Goal: Task Accomplishment & Management: Manage account settings

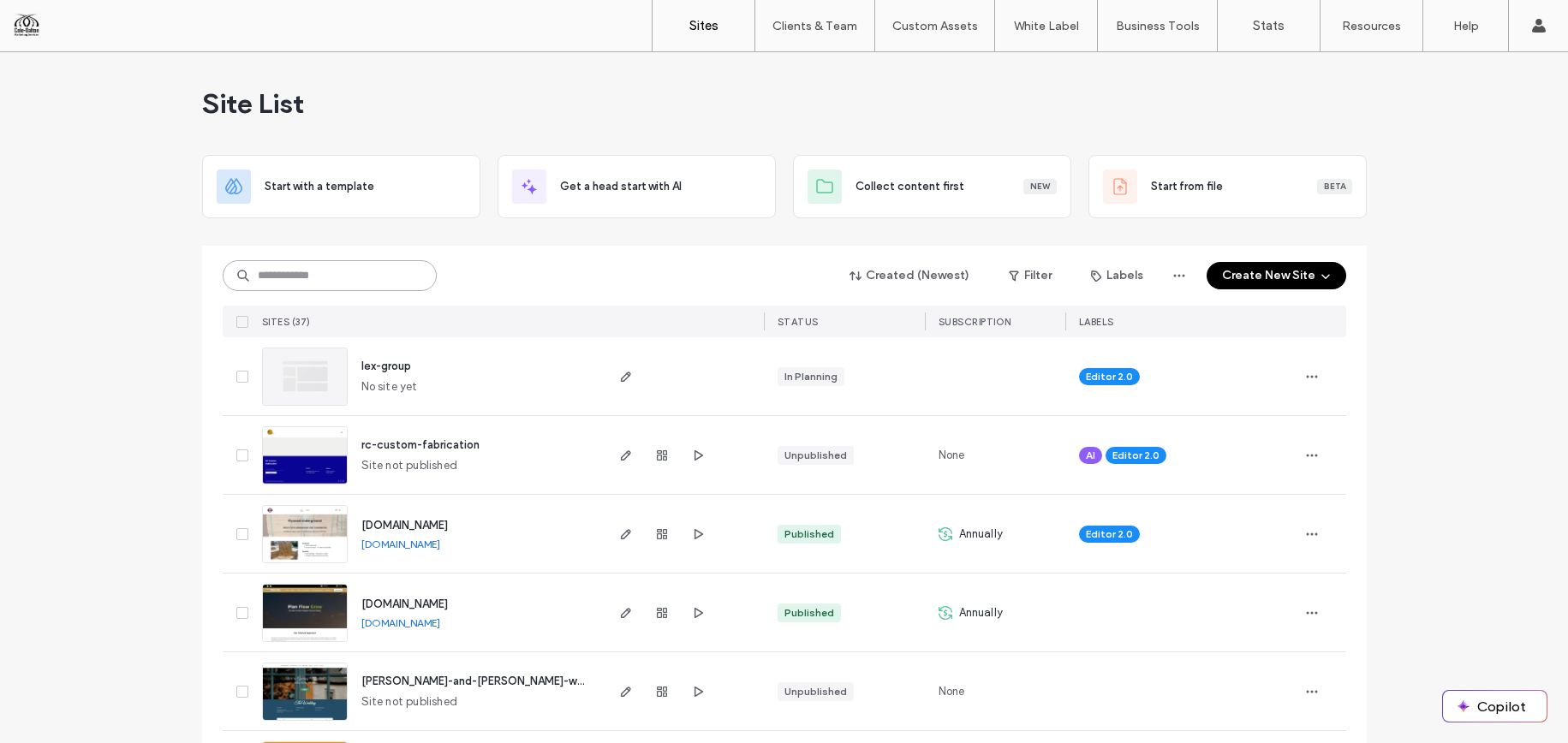
click at [336, 277] on input at bounding box center [330, 276] width 214 height 31
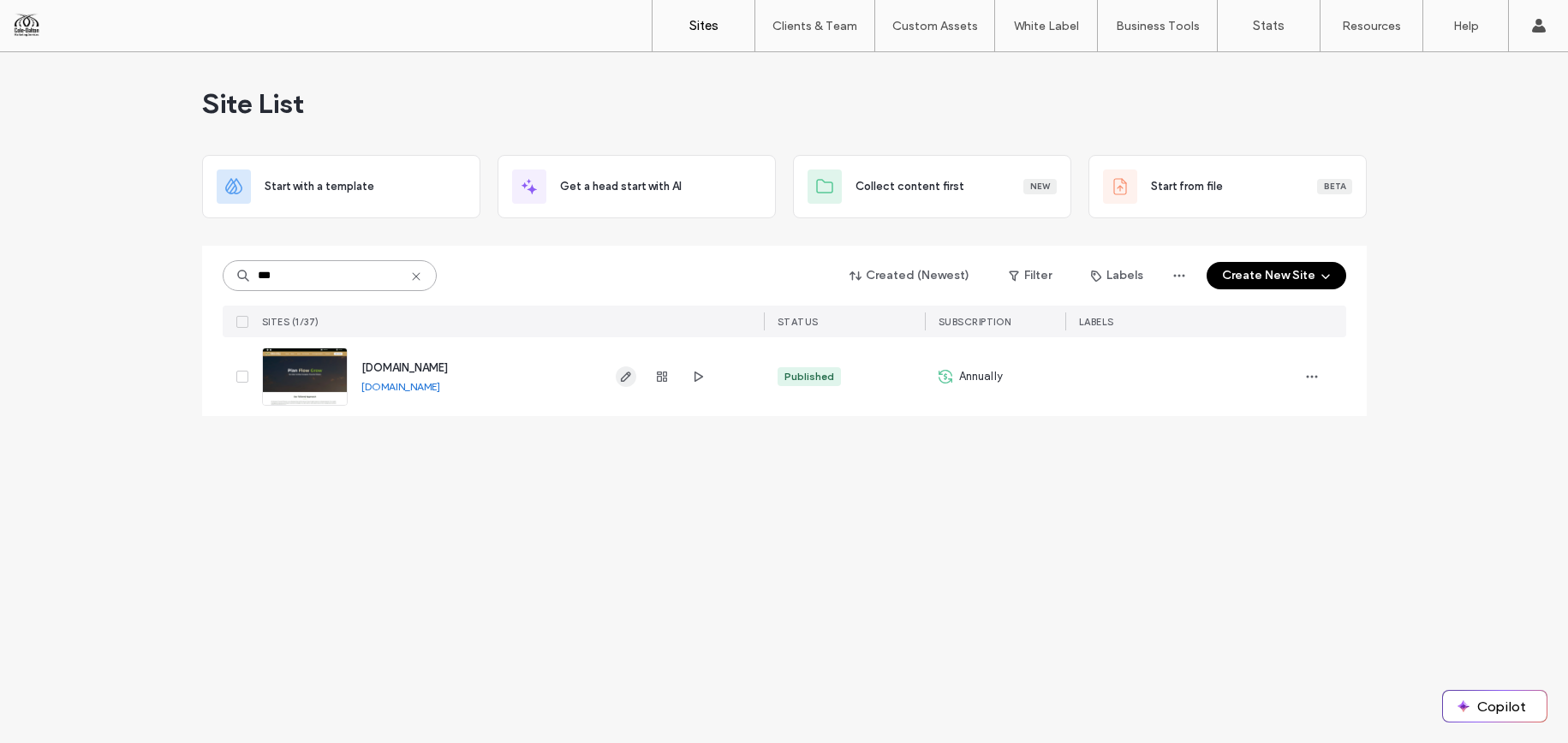
type input "***"
click at [623, 371] on icon "button" at bounding box center [626, 377] width 14 height 14
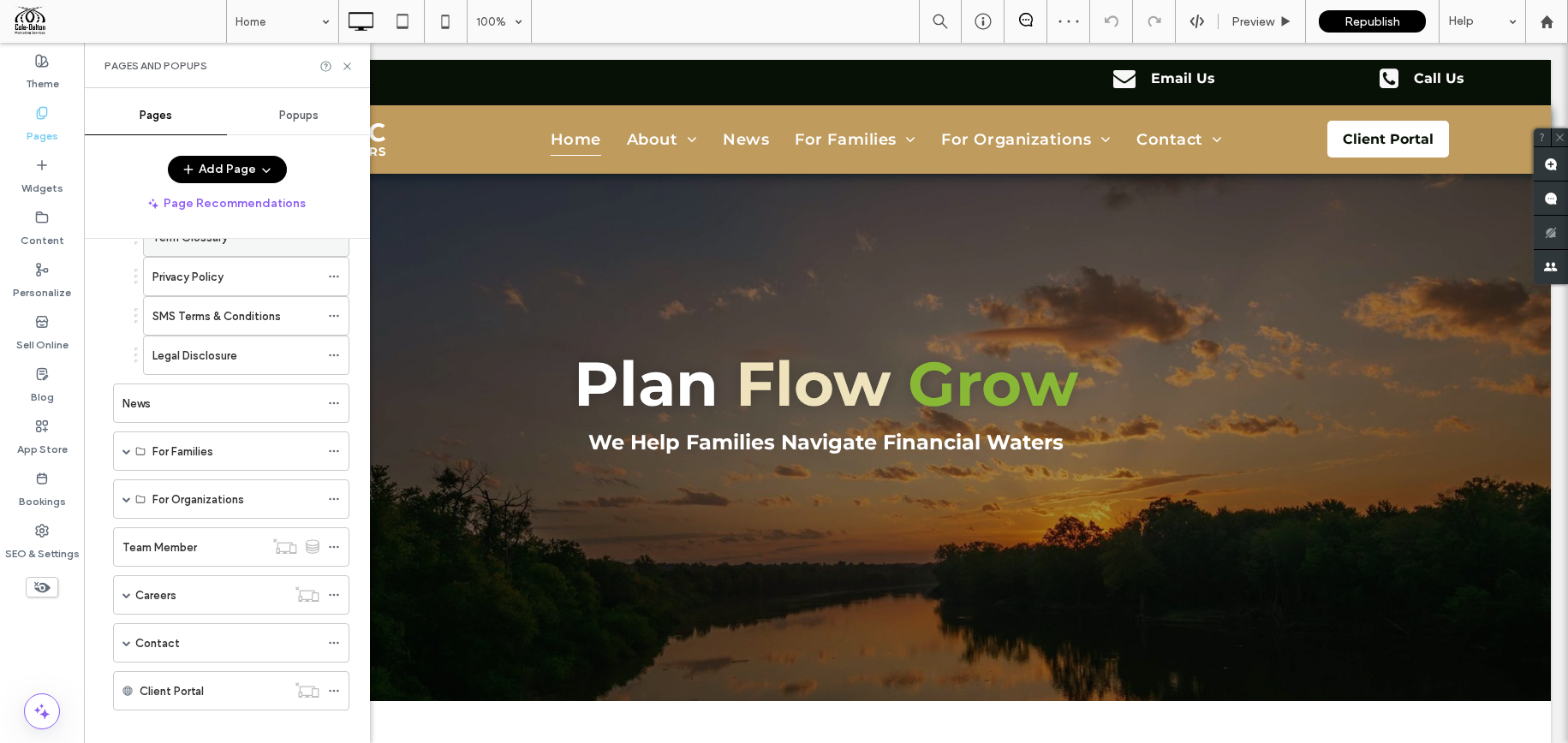
scroll to position [221, 0]
click at [125, 582] on span at bounding box center [127, 591] width 9 height 38
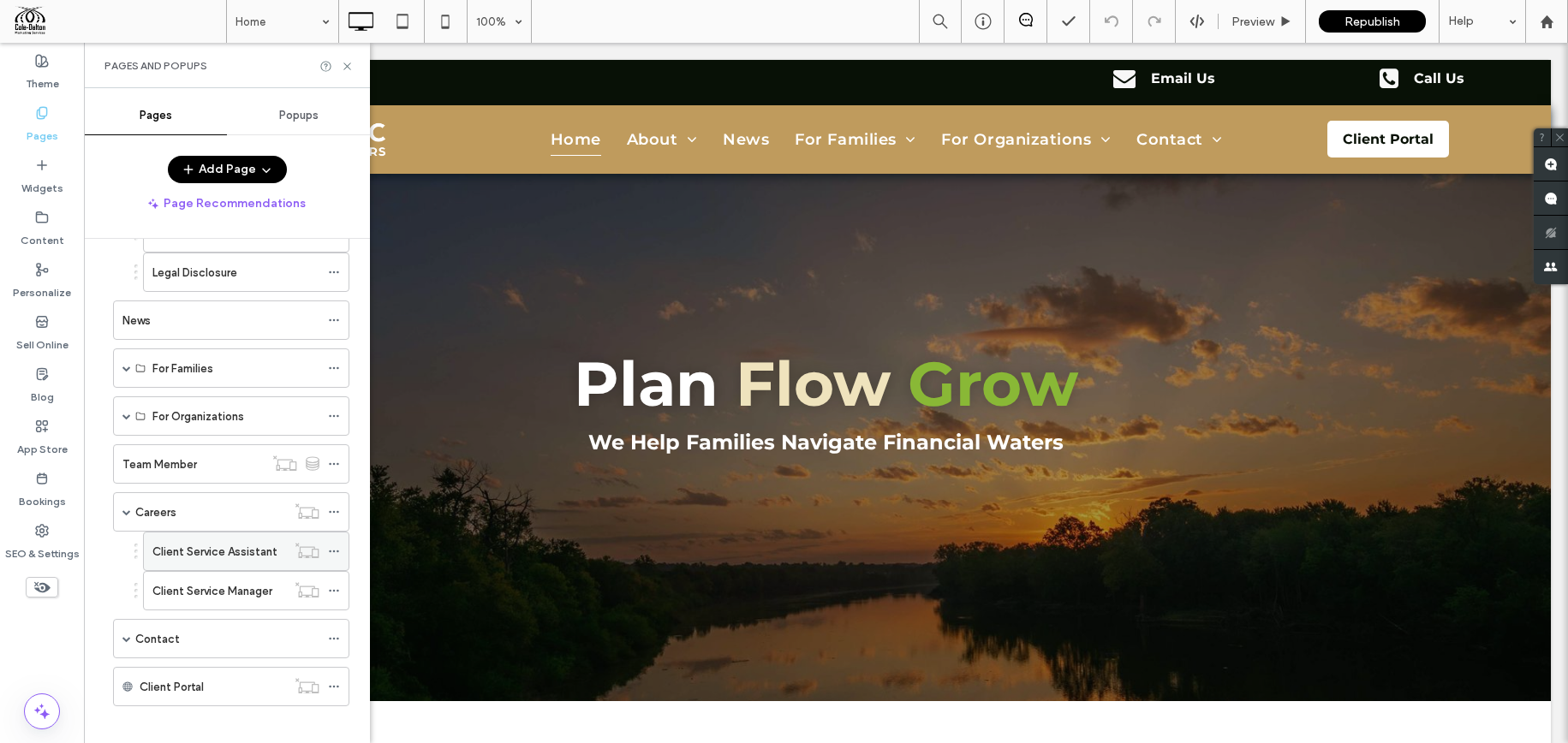
scroll to position [314, 0]
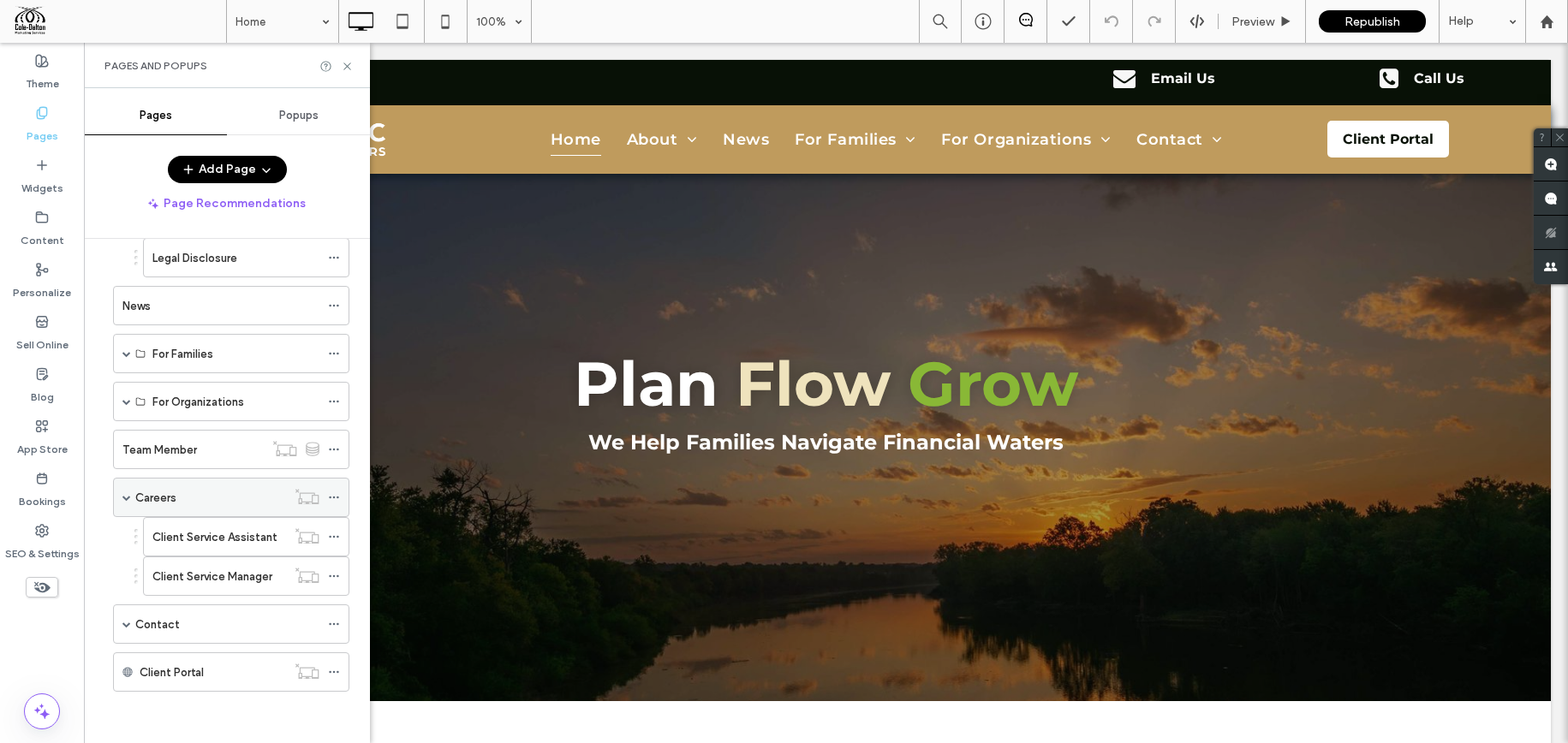
click at [176, 496] on div "Careers" at bounding box center [211, 497] width 151 height 18
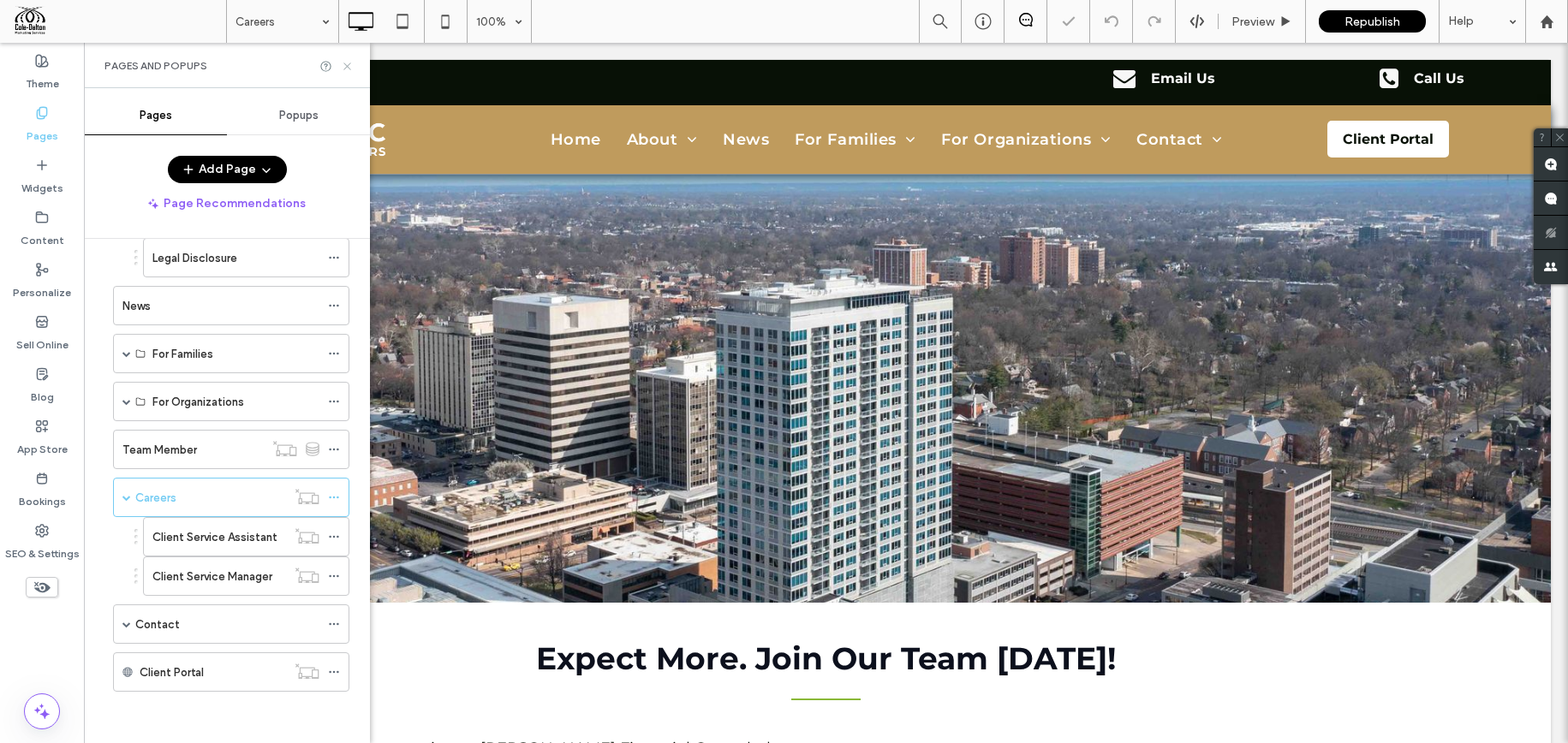
click at [349, 63] on use at bounding box center [347, 66] width 7 height 7
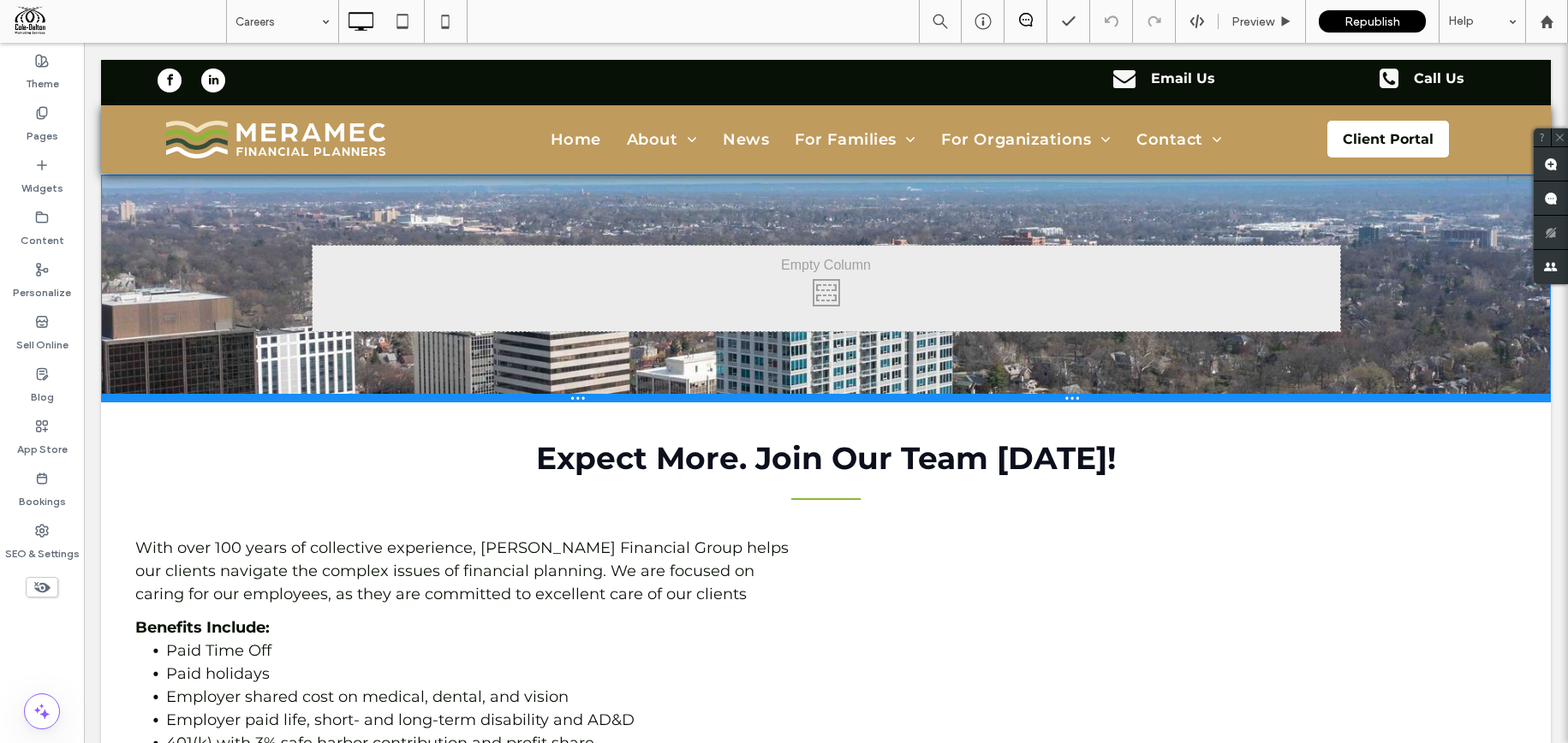
drag, startPoint x: 1029, startPoint y: 599, endPoint x: 1005, endPoint y: 400, distance: 200.4
click at [1005, 400] on div at bounding box center [826, 398] width 1450 height 9
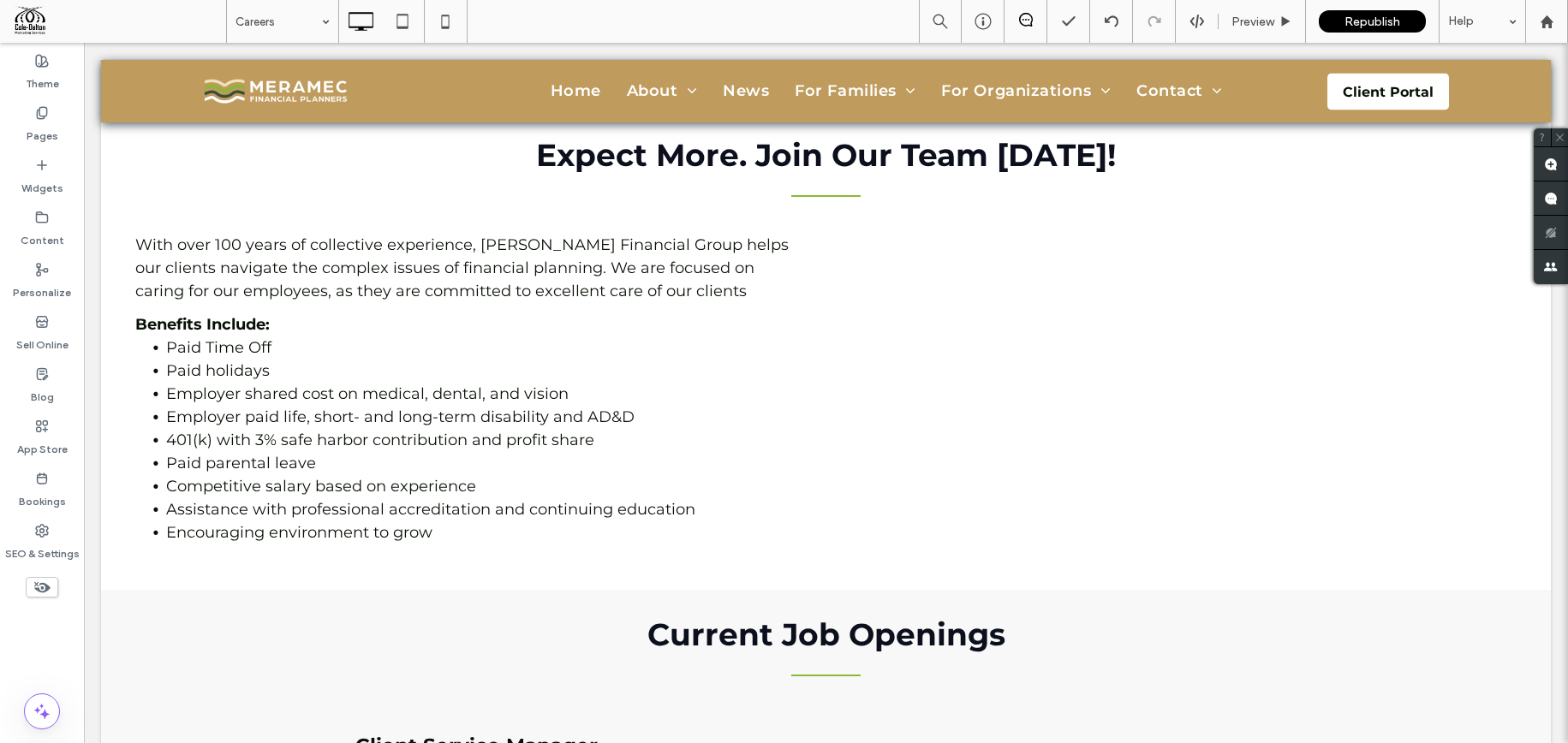
scroll to position [280, 0]
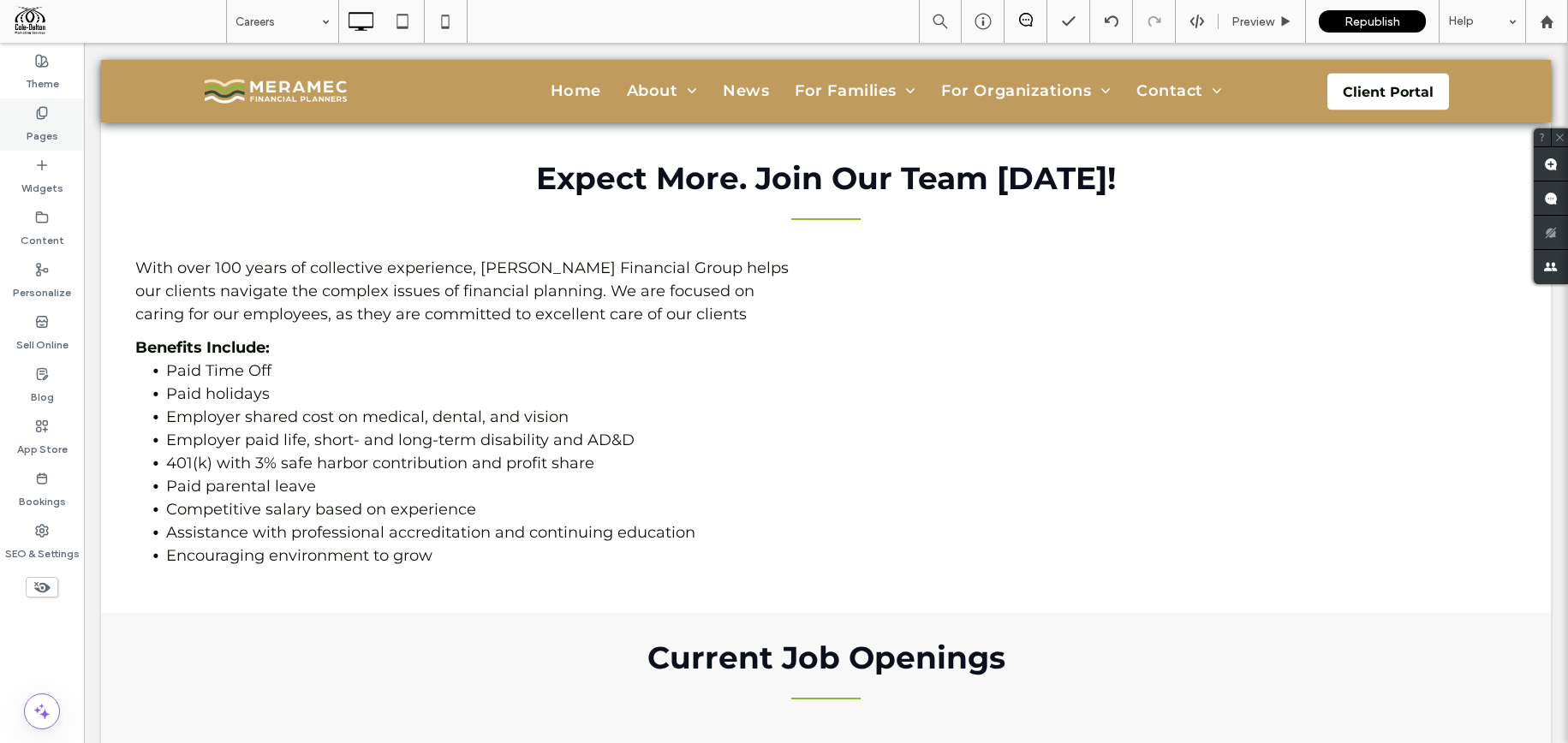
click at [63, 122] on div "Pages" at bounding box center [42, 124] width 84 height 52
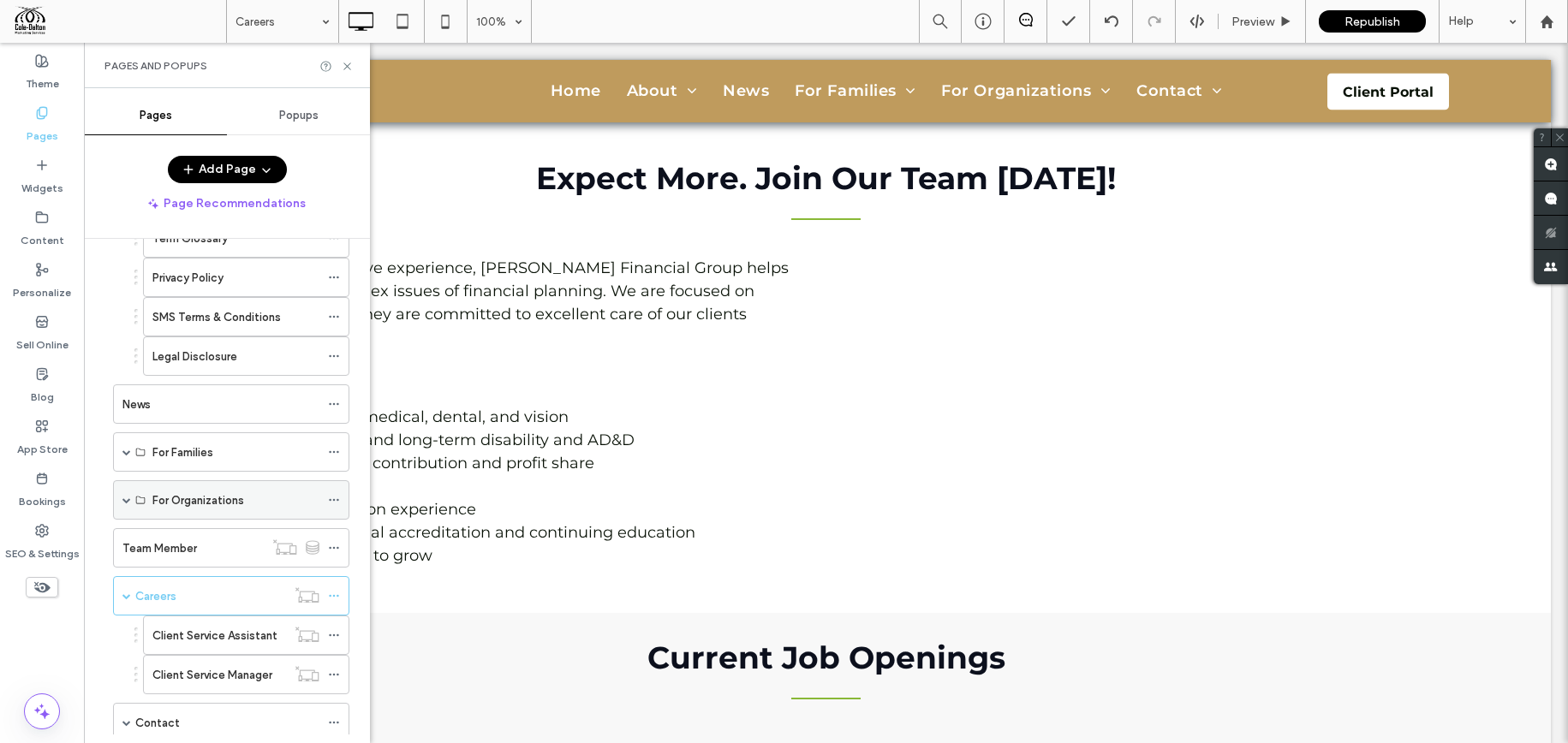
scroll to position [264, 0]
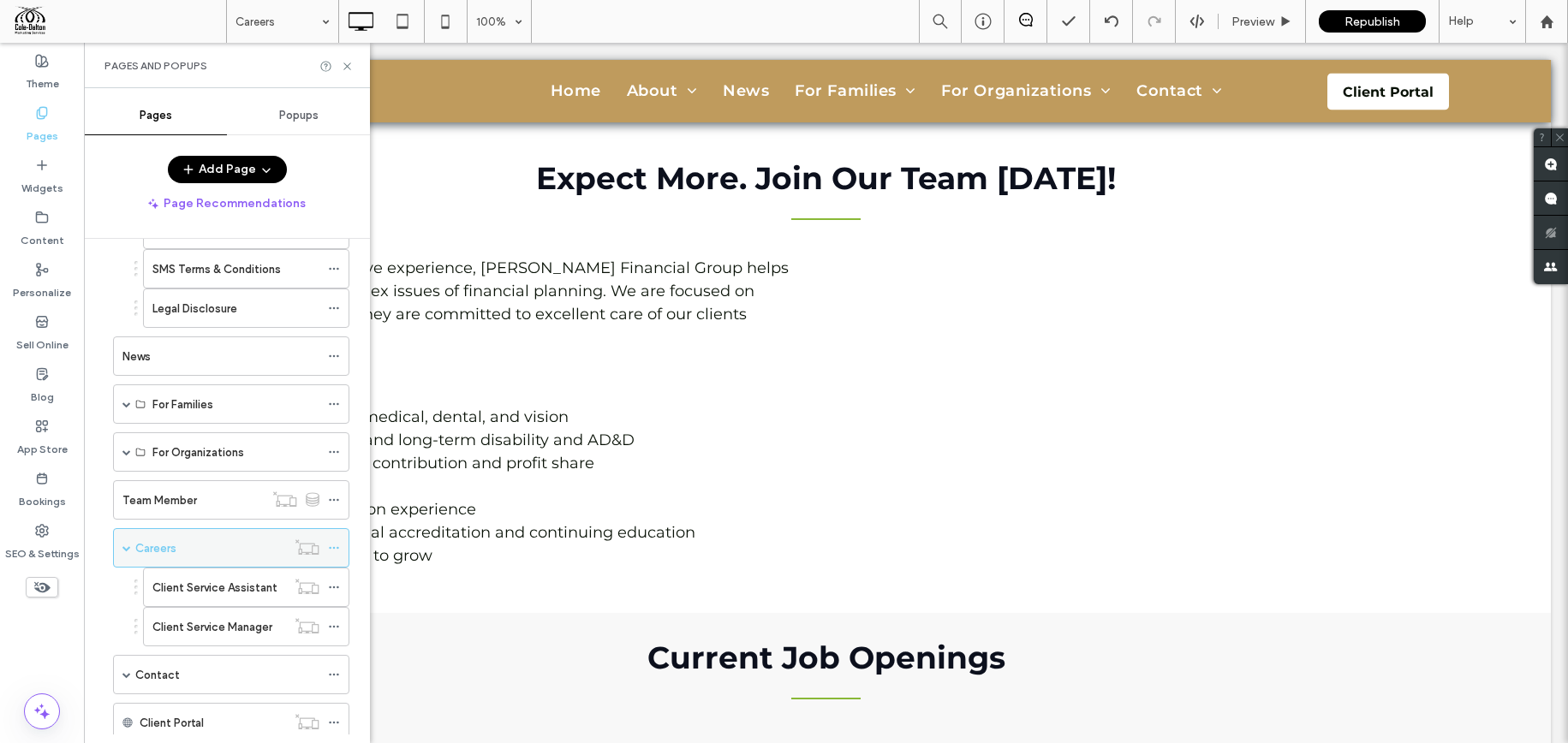
click at [331, 545] on icon at bounding box center [334, 548] width 12 height 12
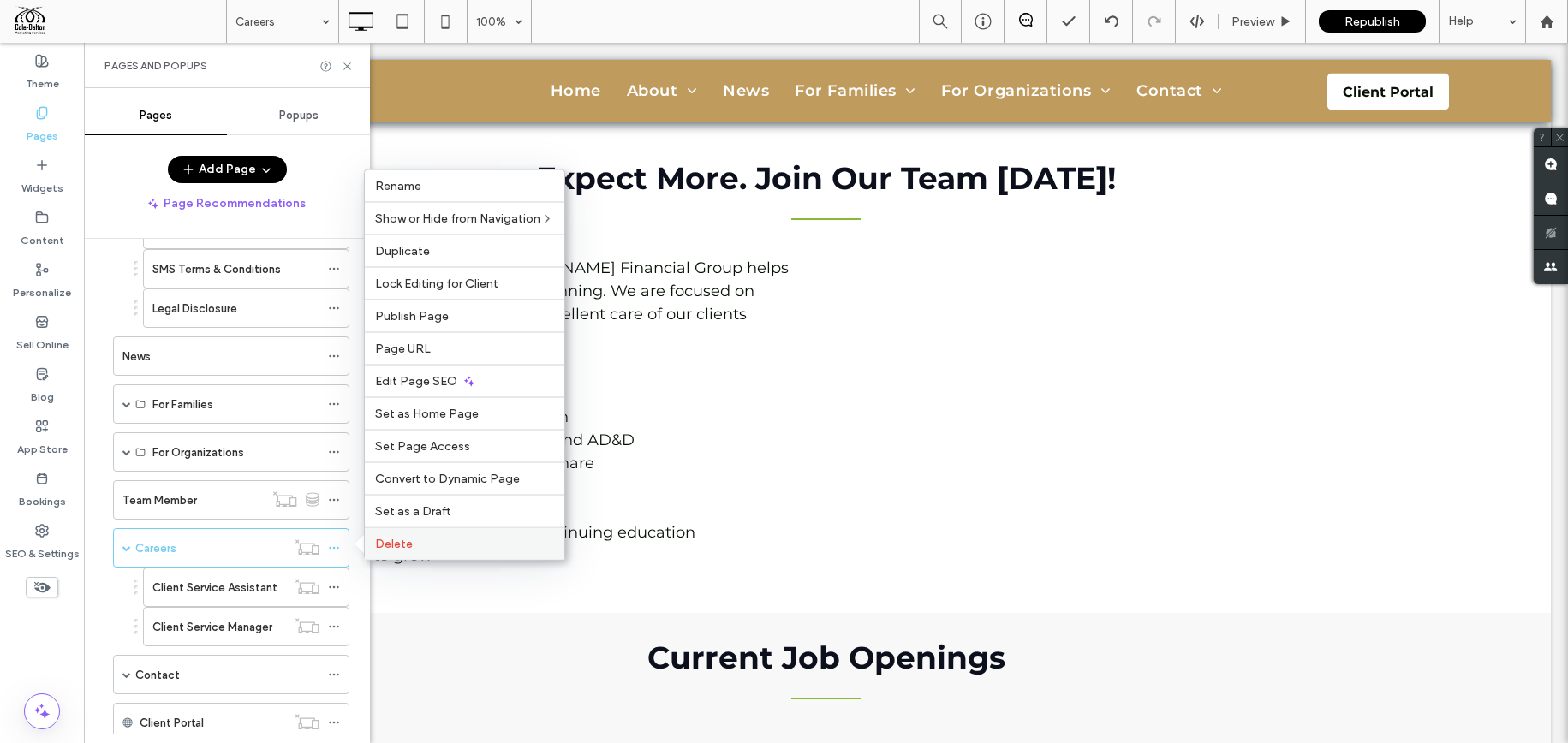
click at [398, 545] on span "Delete" at bounding box center [394, 544] width 38 height 15
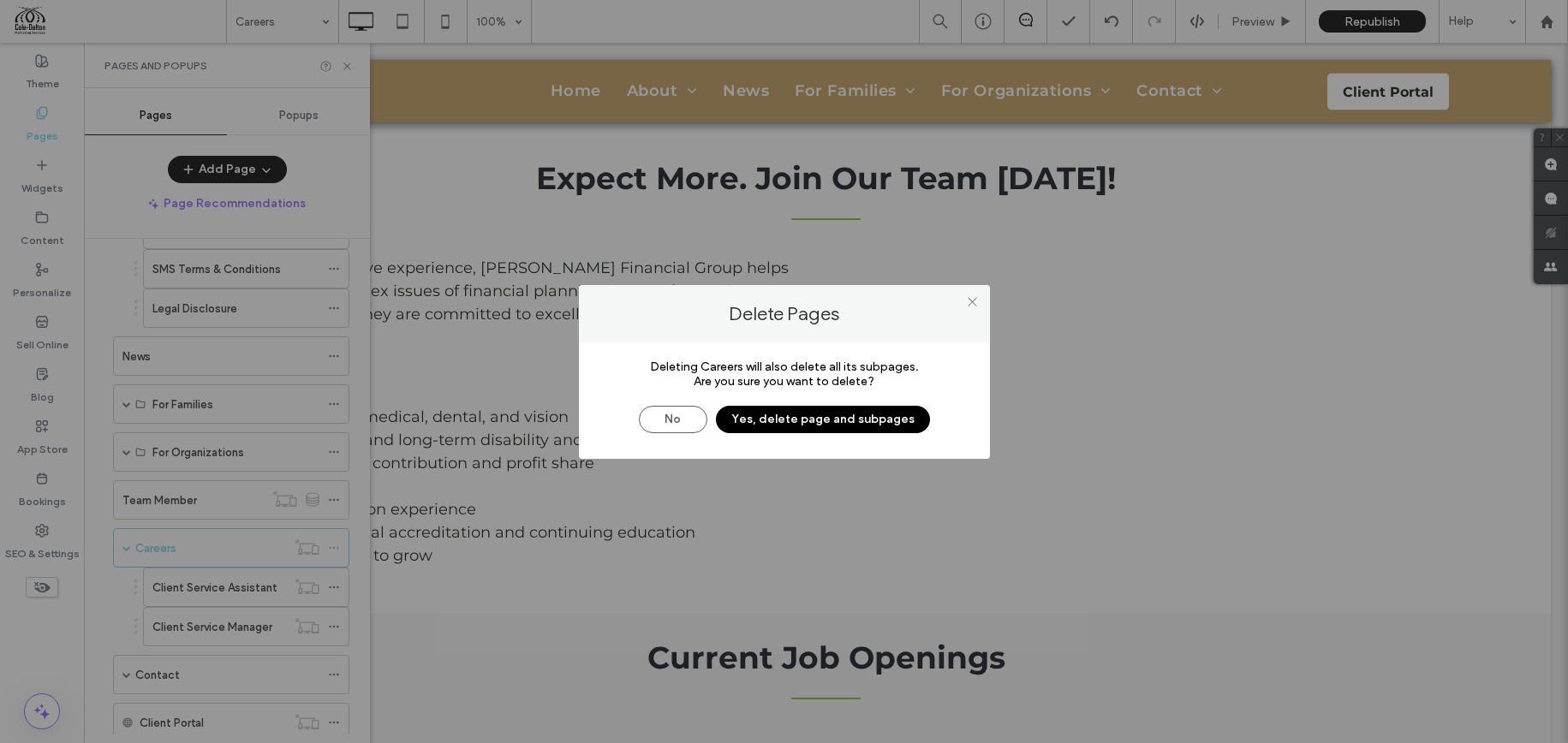
click at [881, 414] on button "Yes, delete page and subpages" at bounding box center [823, 419] width 214 height 27
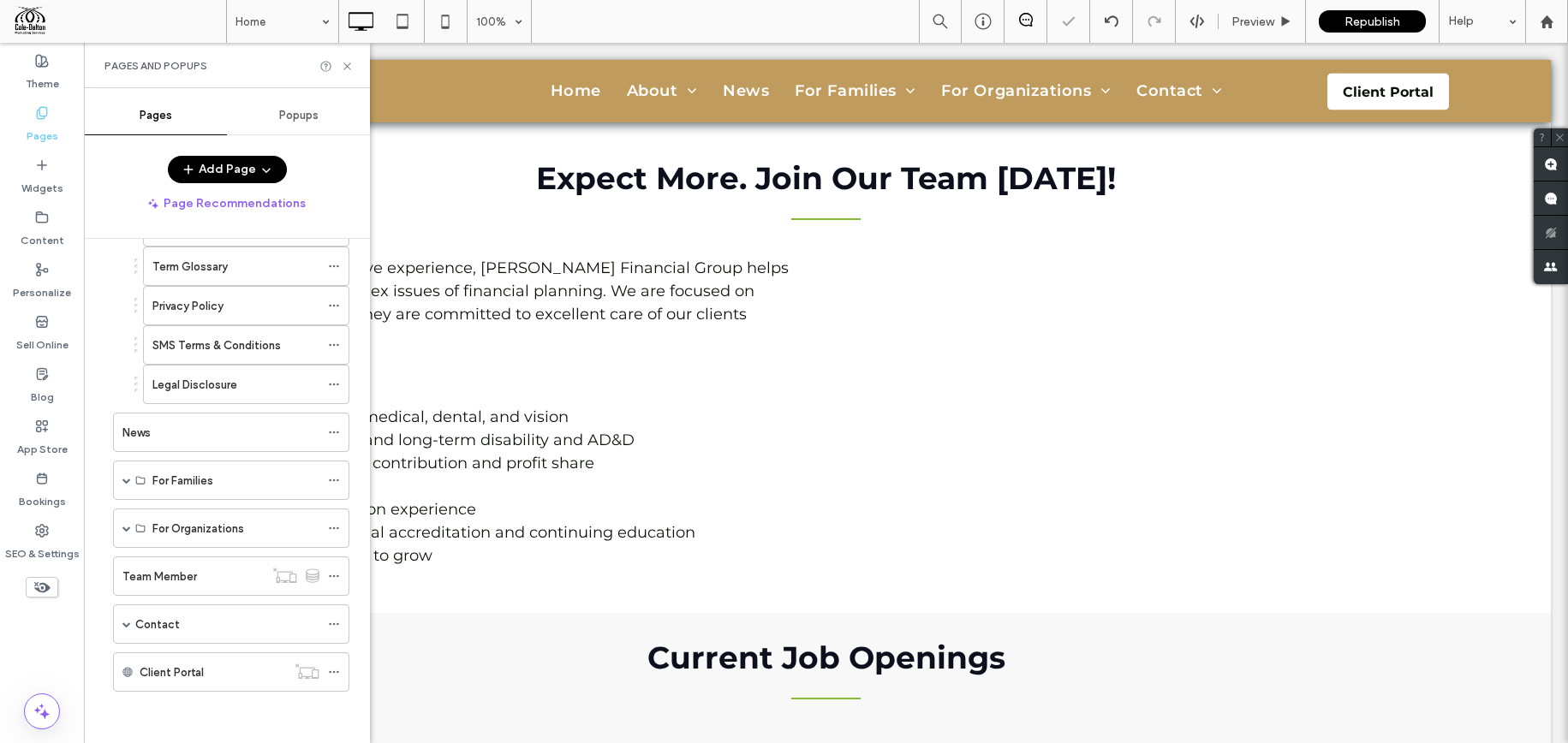
scroll to position [187, 0]
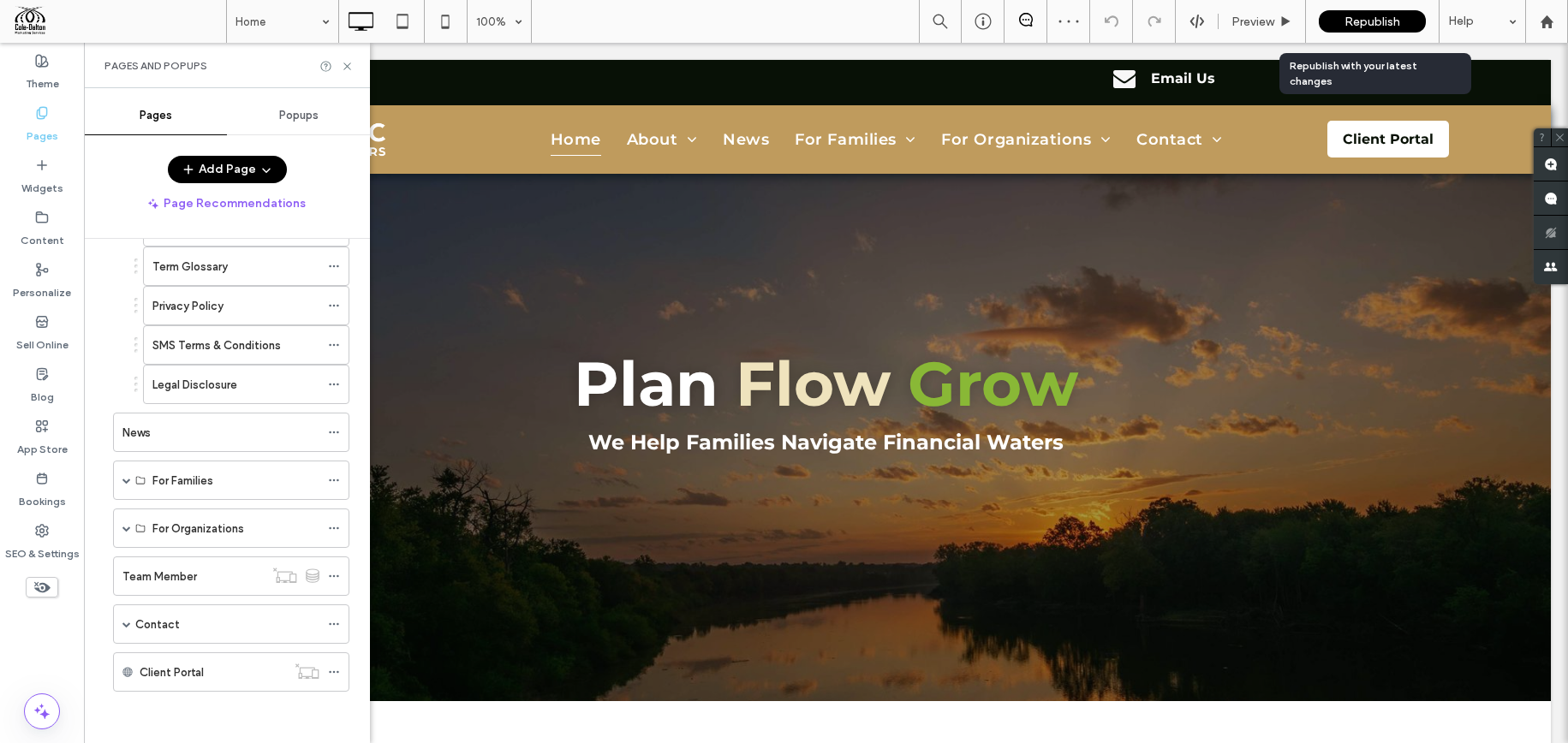
click at [1358, 16] on span "Republish" at bounding box center [1372, 21] width 56 height 15
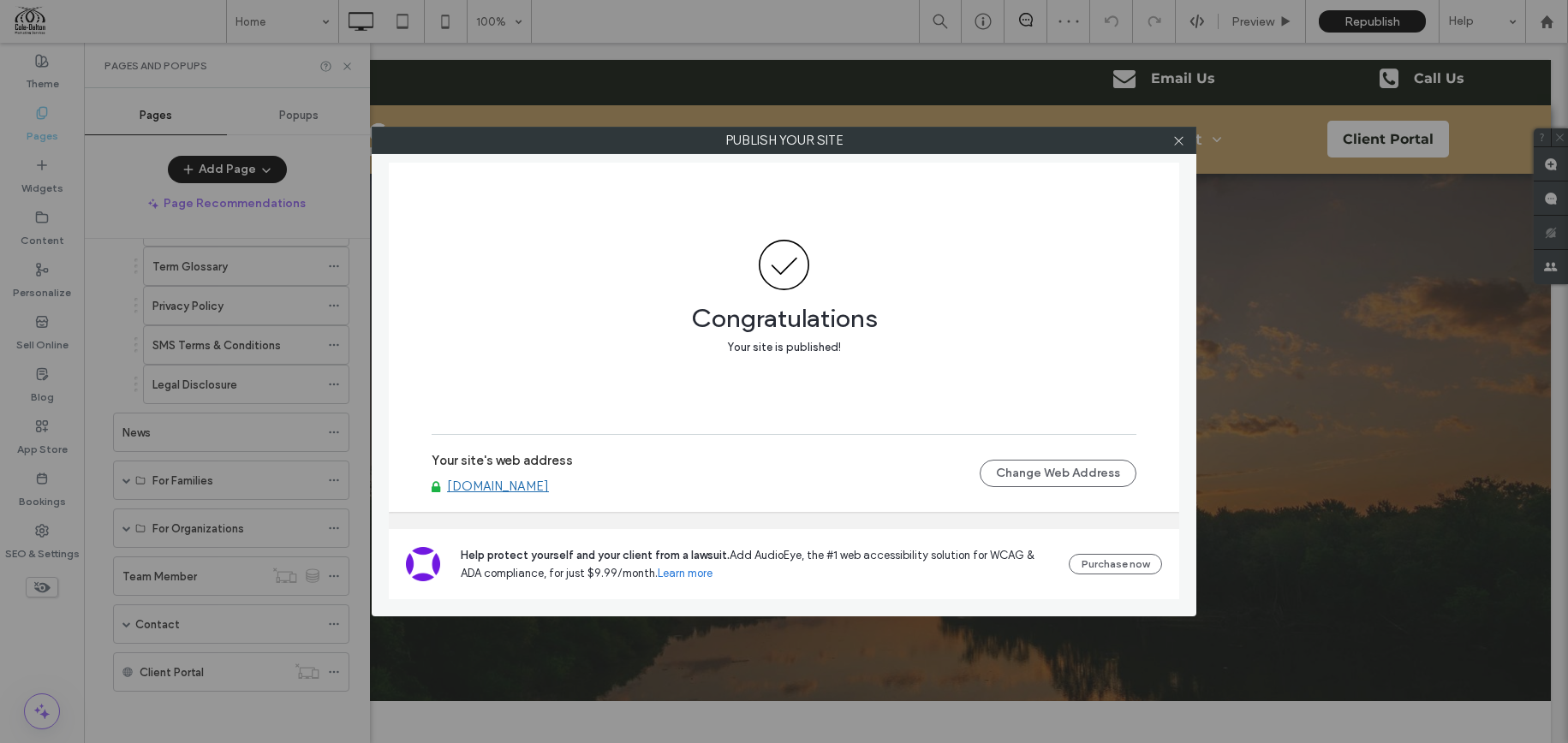
click at [343, 65] on div "Publish your site Congratulations Your site is published! Your site's web addre…" at bounding box center [784, 372] width 1568 height 743
click at [343, 65] on div "Publish your site Congratulations Your site is published! Your site's web addre…" at bounding box center [784, 372] width 1568 height 743
click at [1174, 140] on icon at bounding box center [1178, 140] width 13 height 13
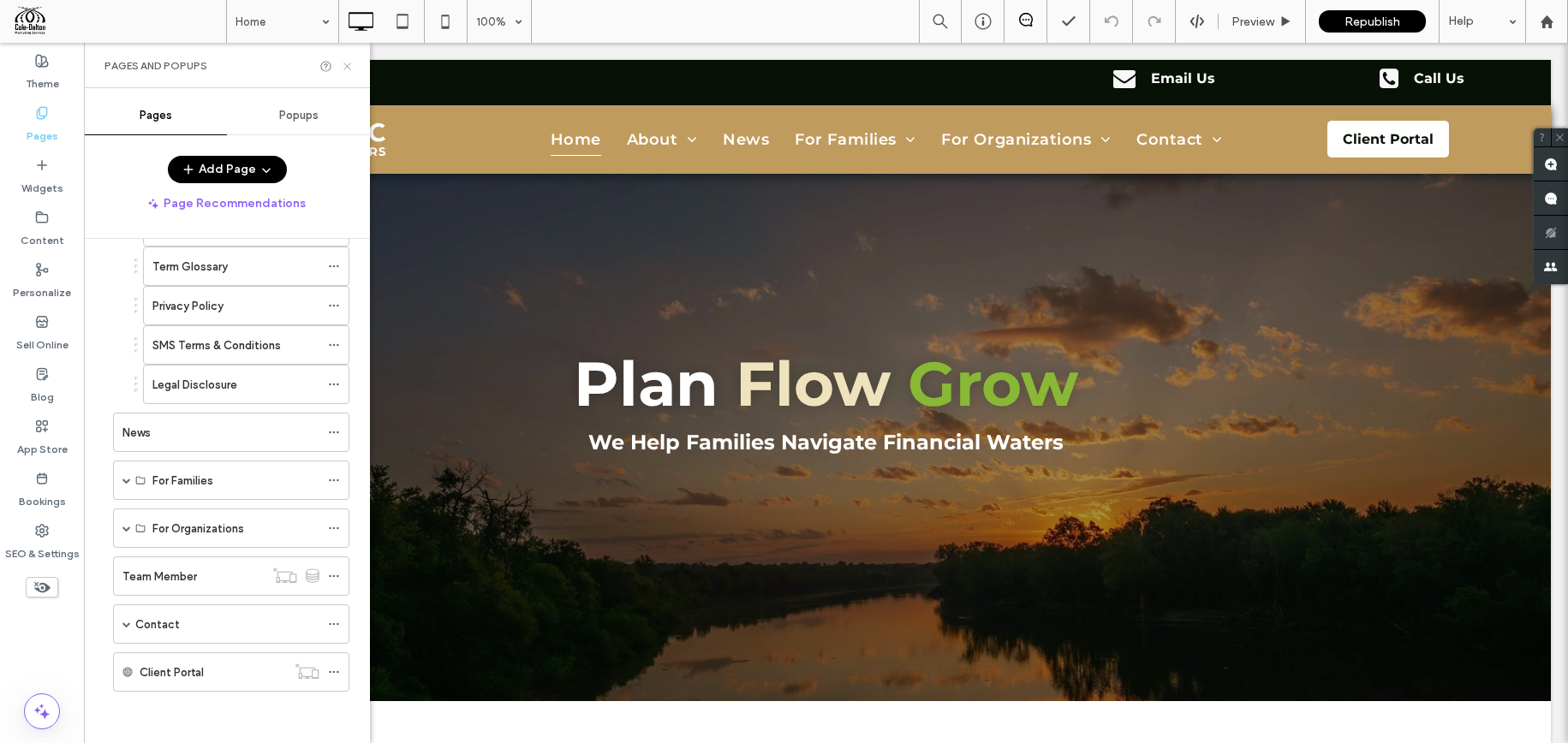
click at [349, 61] on icon at bounding box center [347, 66] width 13 height 13
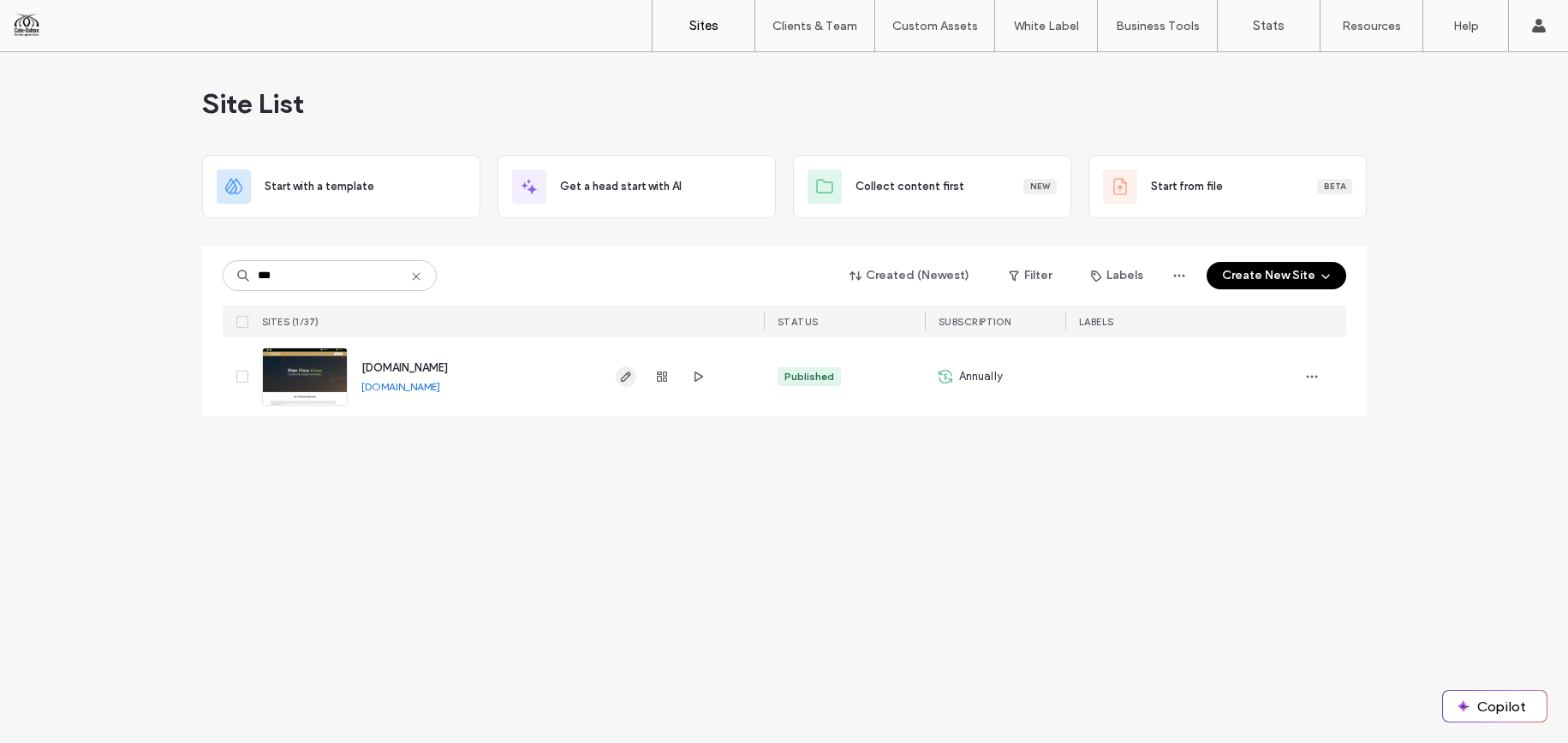
type input "***"
click at [629, 373] on use "button" at bounding box center [625, 377] width 10 height 10
